Goal: Find specific page/section: Find specific page/section

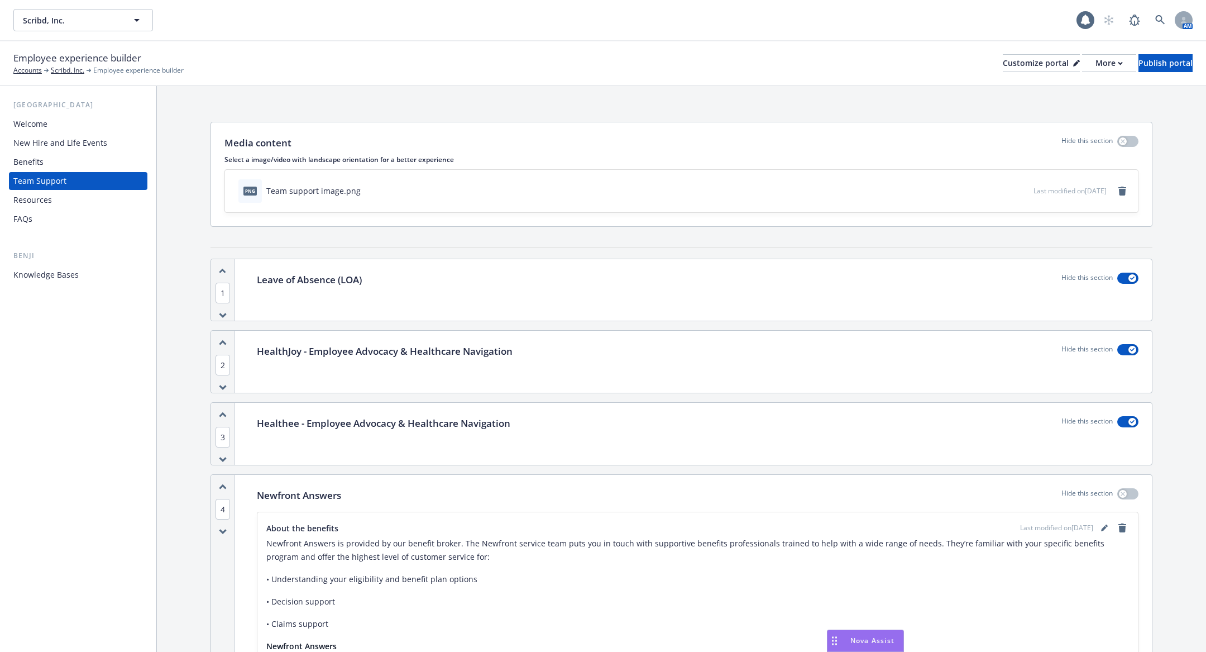
click at [54, 169] on div "Benefits" at bounding box center [78, 162] width 130 height 18
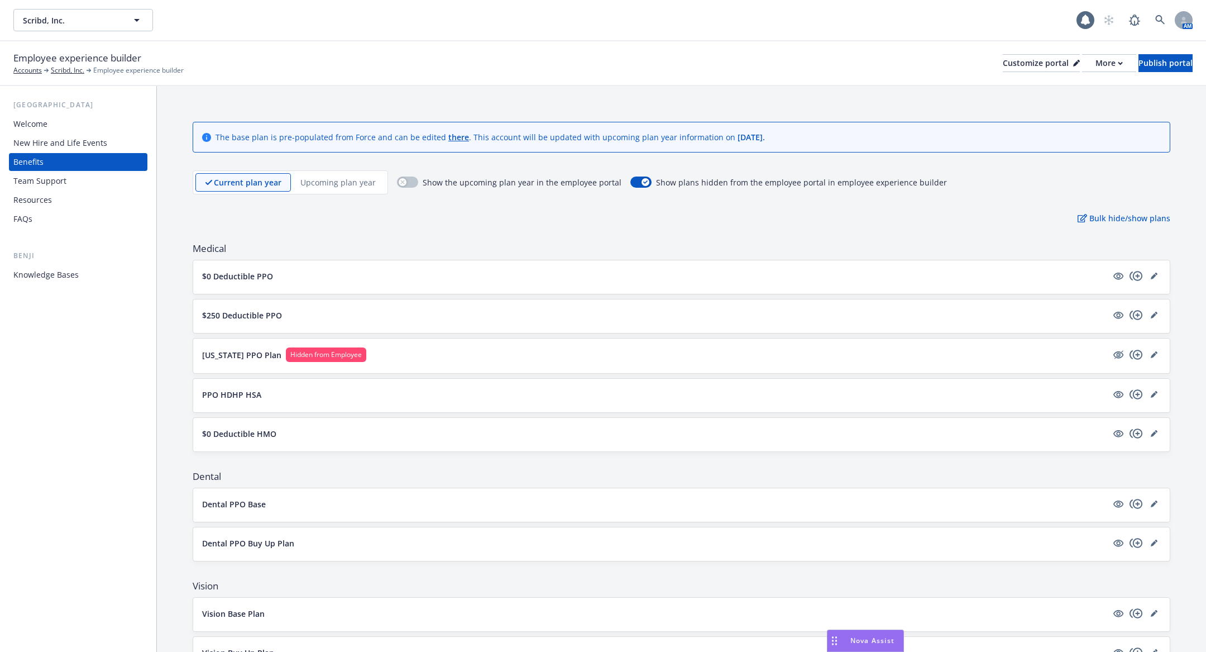
click at [336, 270] on button "$0 Deductible PPO" at bounding box center [654, 276] width 905 height 12
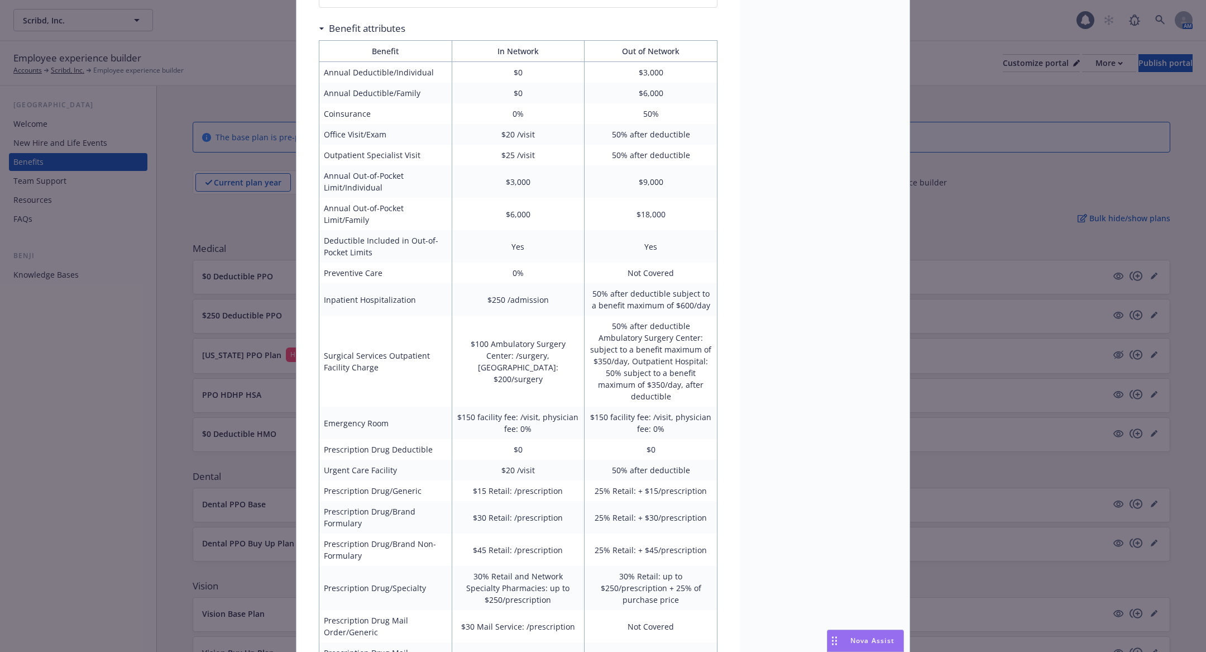
scroll to position [367, 0]
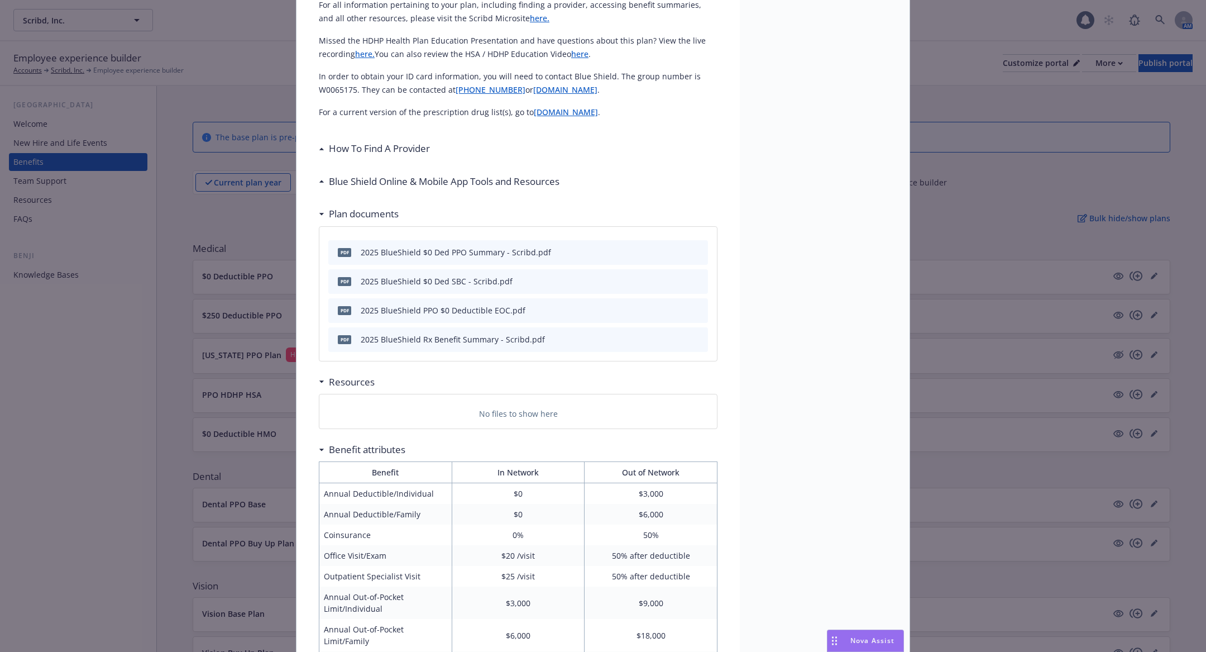
click at [514, 417] on p "No files to show here" at bounding box center [518, 414] width 79 height 12
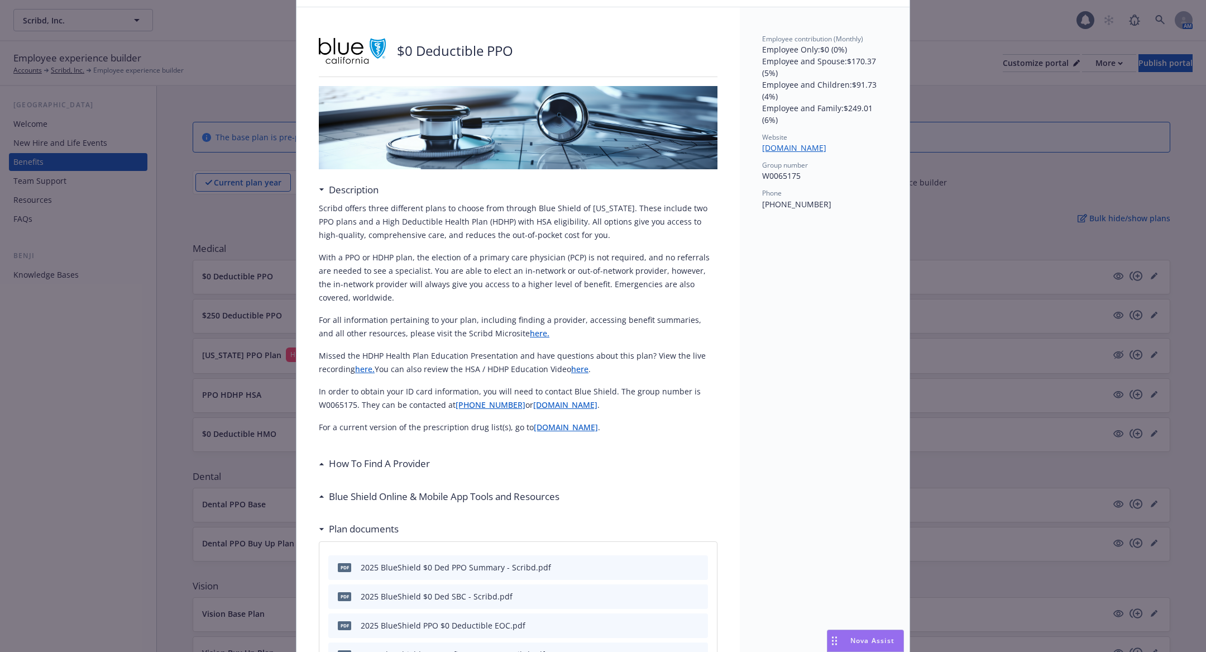
scroll to position [29, 0]
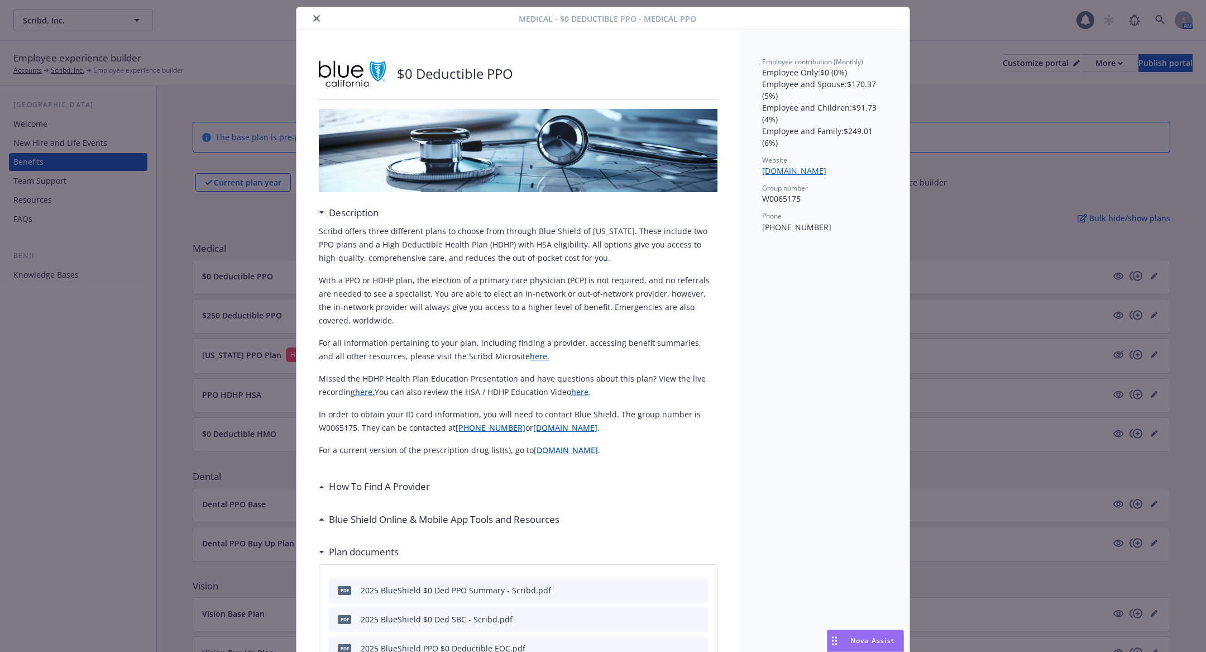
click at [311, 15] on button "close" at bounding box center [316, 18] width 13 height 13
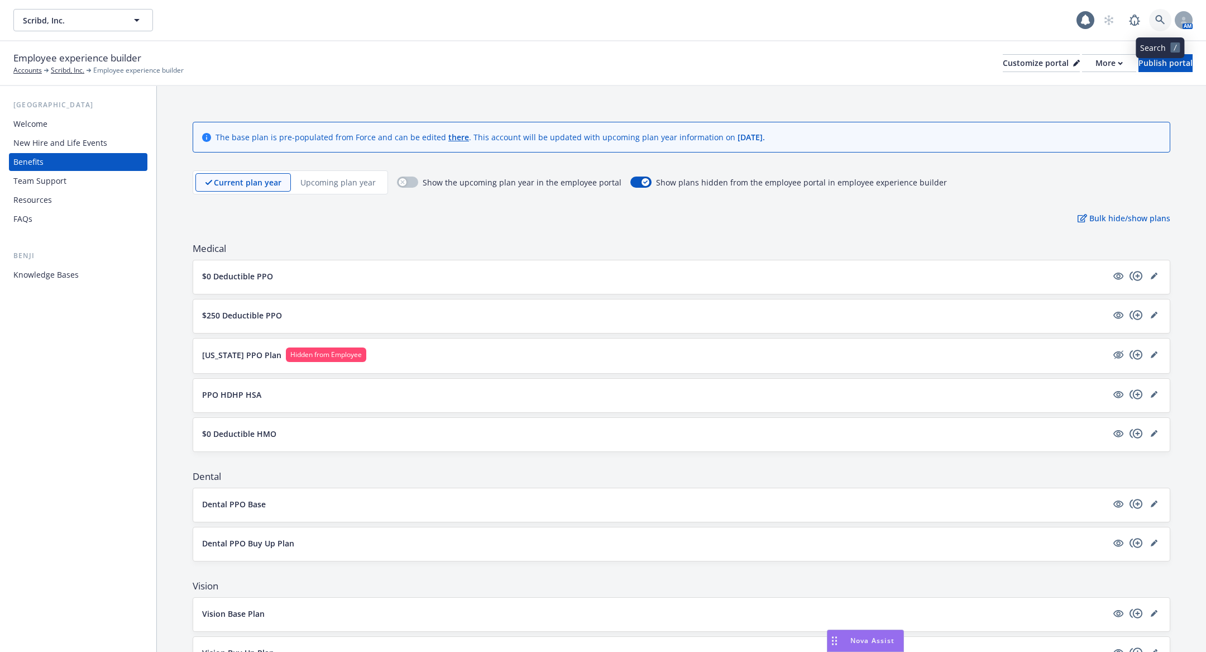
click at [1163, 20] on icon at bounding box center [1160, 20] width 10 height 10
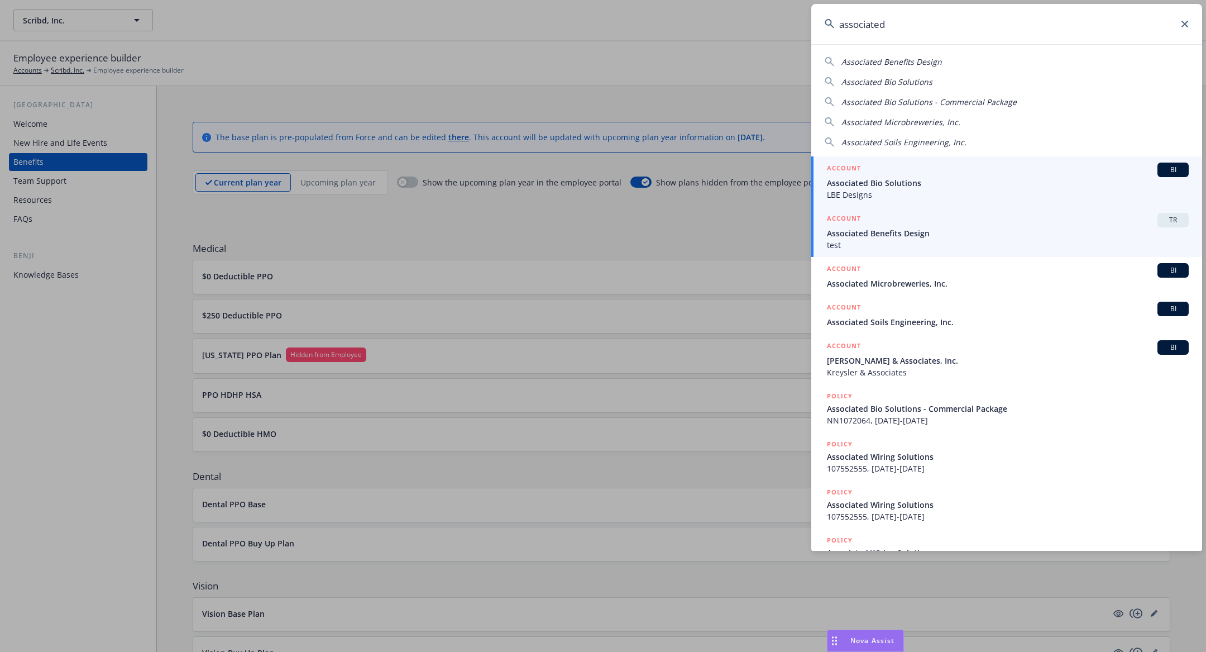
type input "associated"
click at [1018, 218] on div "ACCOUNT TR" at bounding box center [1008, 220] width 362 height 15
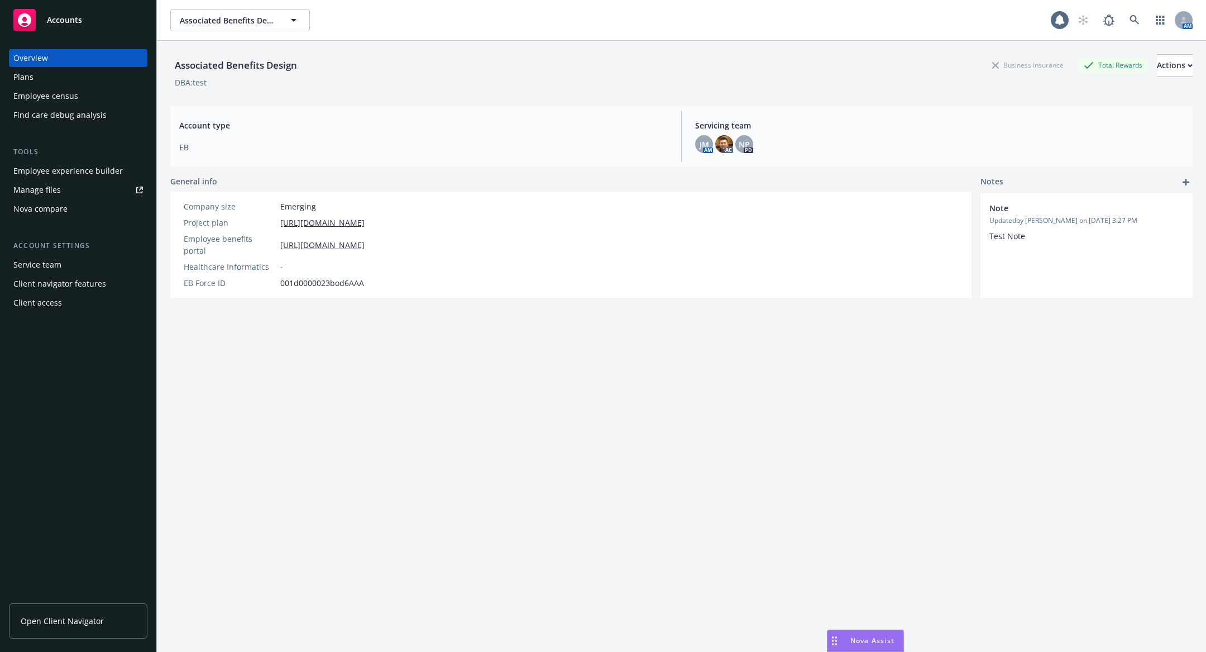
click at [80, 167] on div "Employee experience builder" at bounding box center [67, 171] width 109 height 18
